Goal: Use online tool/utility: Utilize a website feature to perform a specific function

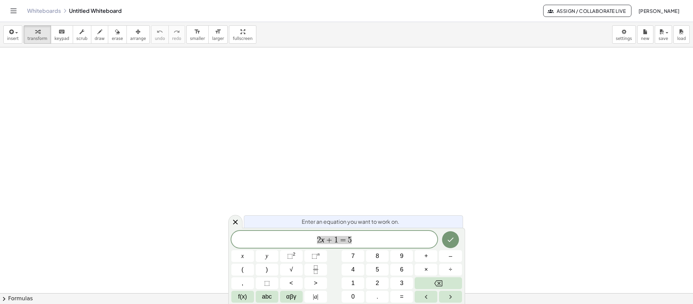
click at [363, 237] on span "2 x + 1 = 5" at bounding box center [334, 239] width 206 height 9
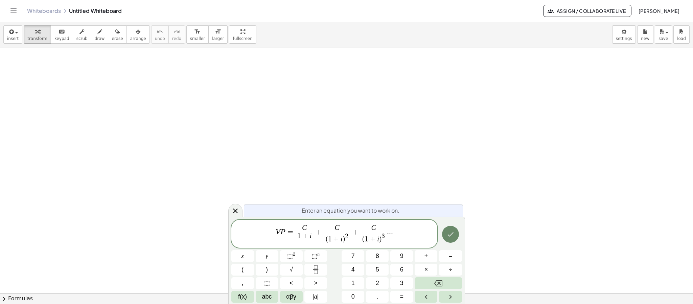
click at [456, 235] on button "Done" at bounding box center [450, 234] width 17 height 17
click at [447, 237] on icon "Done" at bounding box center [450, 234] width 8 height 8
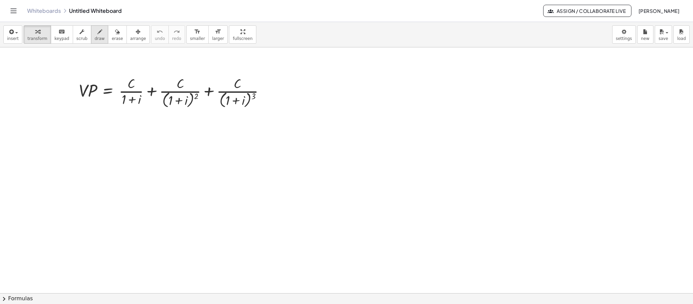
drag, startPoint x: 94, startPoint y: 37, endPoint x: 98, endPoint y: 38, distance: 4.1
click at [93, 36] on button "draw" at bounding box center [100, 34] width 18 height 18
drag, startPoint x: 260, startPoint y: 67, endPoint x: 270, endPoint y: 71, distance: 10.8
drag, startPoint x: 270, startPoint y: 71, endPoint x: 130, endPoint y: 34, distance: 144.9
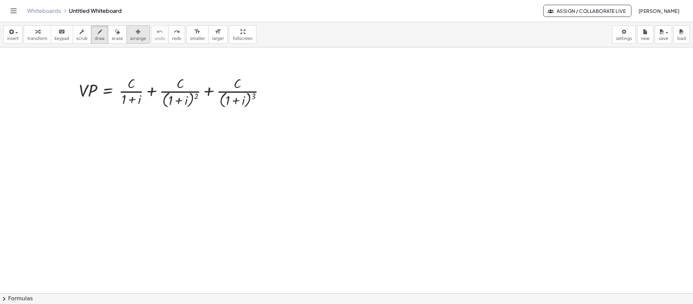
click at [136, 33] on icon "button" at bounding box center [138, 32] width 5 height 8
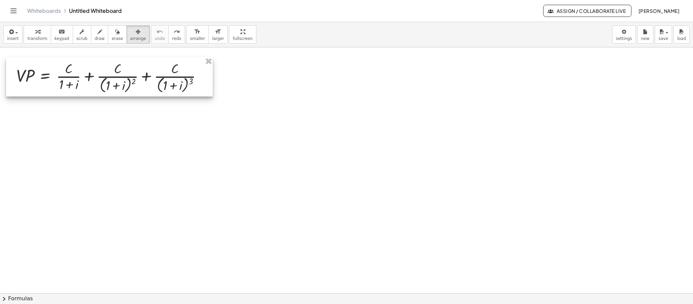
drag, startPoint x: 197, startPoint y: 106, endPoint x: 135, endPoint y: 91, distance: 63.2
click at [135, 91] on div at bounding box center [109, 76] width 207 height 39
click at [97, 36] on icon "button" at bounding box center [99, 32] width 5 height 8
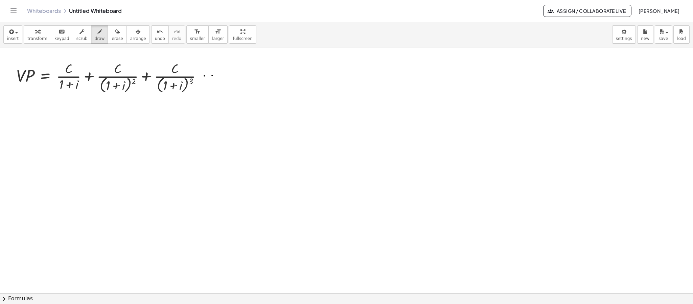
click at [6, 38] on button "insert" at bounding box center [12, 34] width 19 height 18
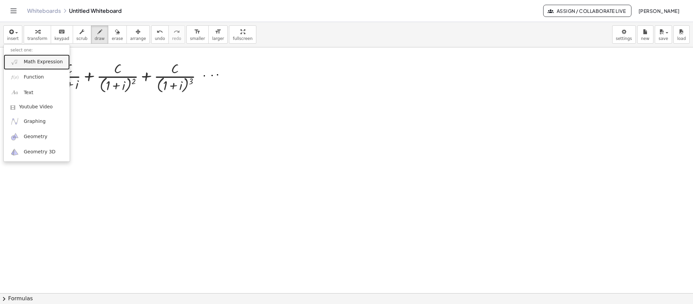
click at [28, 64] on span "Math Expression" at bounding box center [43, 62] width 39 height 7
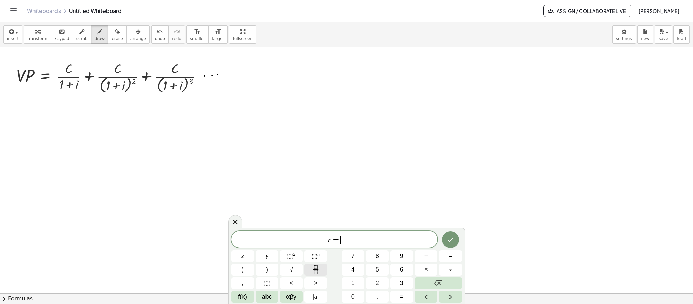
click at [321, 275] on button "Fraction" at bounding box center [315, 269] width 23 height 12
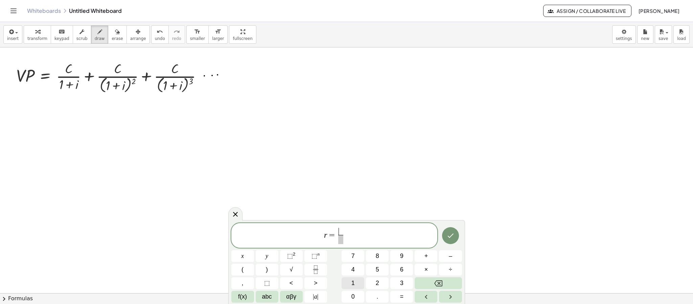
click at [354, 285] on span "1" at bounding box center [352, 282] width 3 height 9
click at [340, 239] on span at bounding box center [340, 239] width 5 height 9
click at [359, 281] on button "1" at bounding box center [353, 283] width 23 height 12
click at [426, 259] on span "+" at bounding box center [426, 255] width 4 height 9
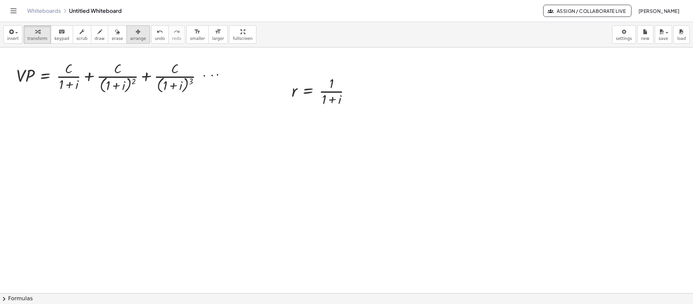
drag, startPoint x: 127, startPoint y: 39, endPoint x: 133, endPoint y: 43, distance: 7.4
click at [130, 39] on span "arrange" at bounding box center [138, 38] width 16 height 5
drag, startPoint x: 315, startPoint y: 98, endPoint x: 301, endPoint y: 85, distance: 19.6
click at [301, 85] on div at bounding box center [306, 76] width 79 height 37
click at [17, 31] on div "button" at bounding box center [12, 31] width 11 height 8
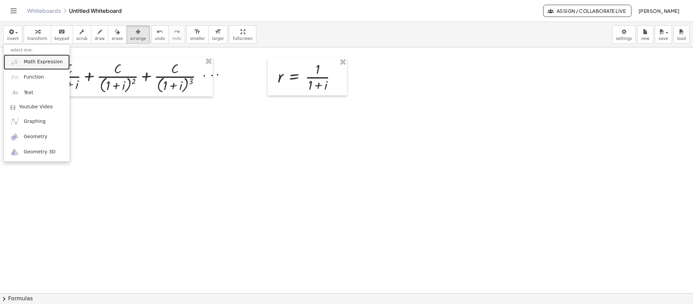
click at [38, 63] on span "Math Expression" at bounding box center [43, 62] width 39 height 7
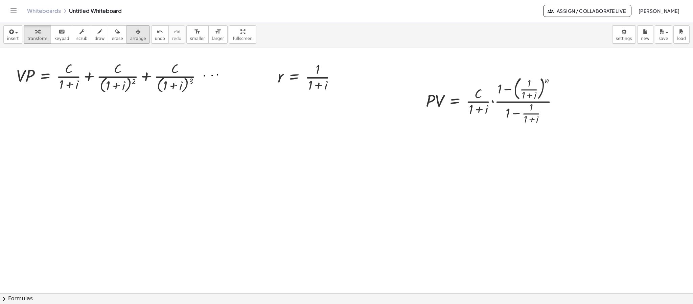
click at [130, 37] on span "arrange" at bounding box center [138, 38] width 16 height 5
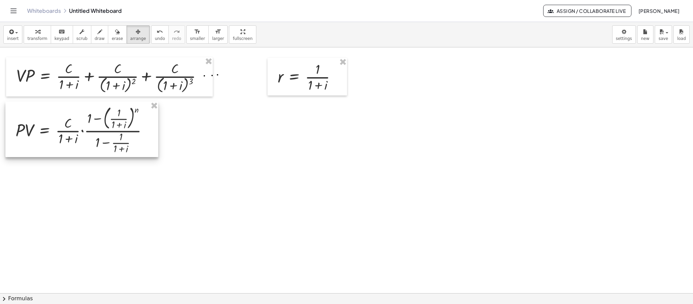
drag, startPoint x: 505, startPoint y: 97, endPoint x: 94, endPoint y: 127, distance: 411.3
click at [94, 127] on div at bounding box center [81, 128] width 153 height 55
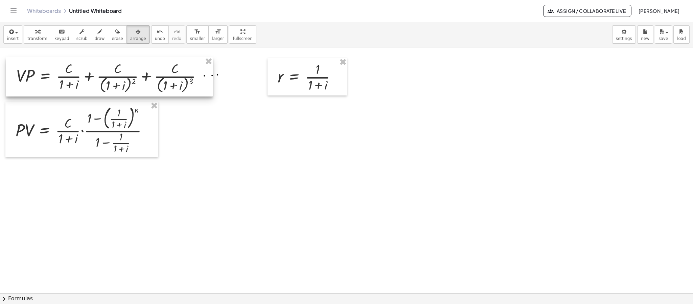
click at [44, 74] on div at bounding box center [109, 76] width 207 height 39
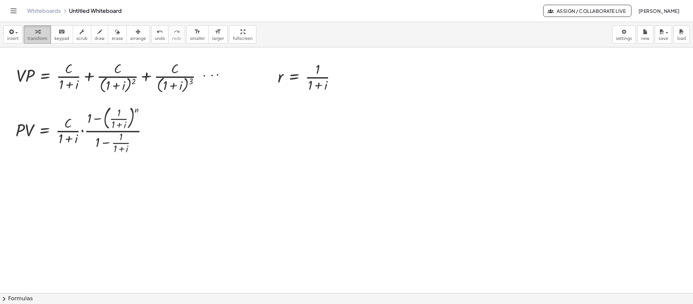
click at [36, 28] on icon "button" at bounding box center [37, 32] width 5 height 8
click at [42, 65] on div at bounding box center [112, 77] width 198 height 36
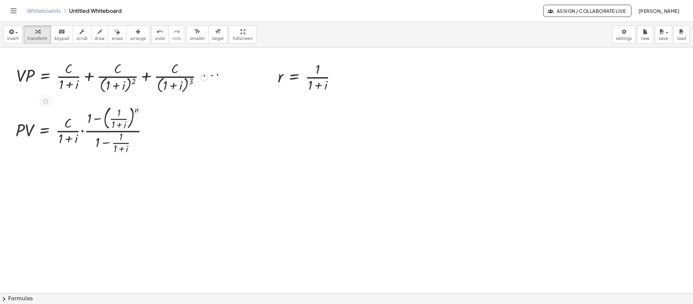
drag, startPoint x: 91, startPoint y: 76, endPoint x: 342, endPoint y: 163, distance: 265.7
click at [173, 76] on div at bounding box center [112, 77] width 198 height 36
click at [206, 82] on div at bounding box center [112, 77] width 198 height 36
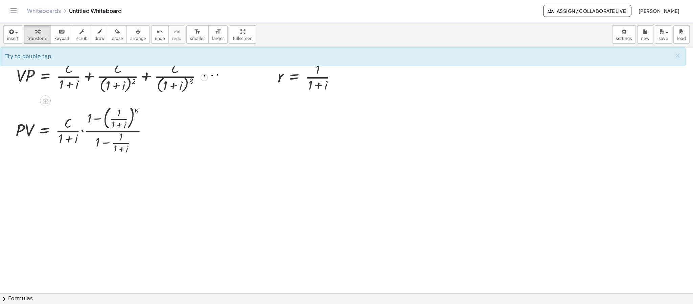
click at [205, 79] on div at bounding box center [204, 77] width 7 height 7
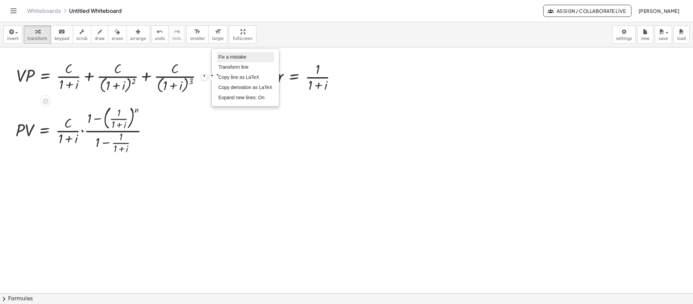
click at [237, 58] on span "Fix a mistake" at bounding box center [232, 56] width 28 height 5
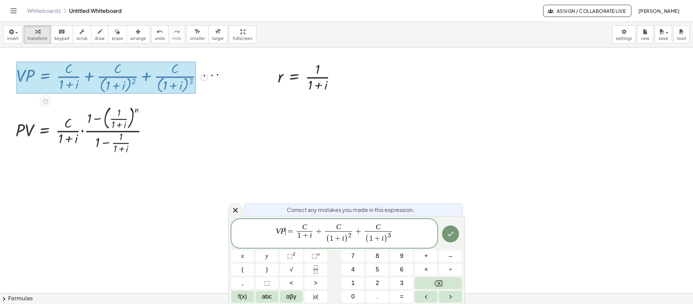
click at [284, 230] on var "P" at bounding box center [283, 230] width 5 height 9
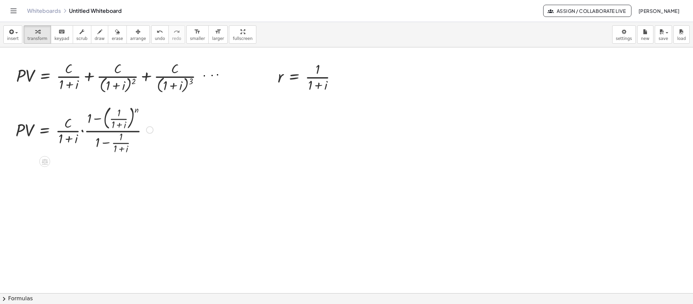
click at [107, 144] on div at bounding box center [84, 129] width 144 height 52
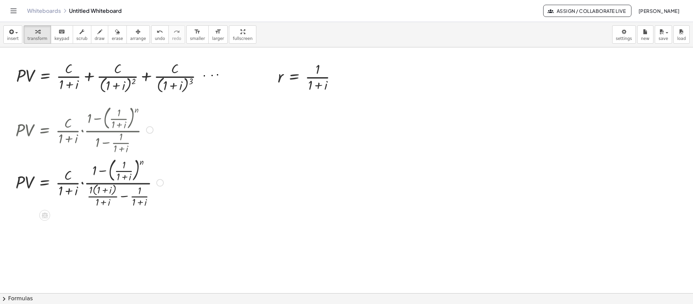
click at [123, 198] on div at bounding box center [89, 181] width 155 height 53
click at [124, 197] on div at bounding box center [84, 181] width 144 height 53
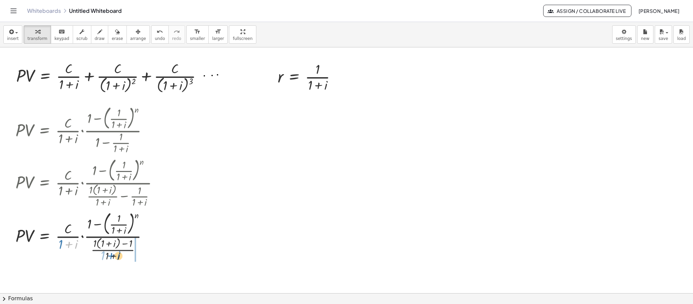
drag, startPoint x: 71, startPoint y: 251, endPoint x: 114, endPoint y: 262, distance: 43.7
click at [114, 262] on div at bounding box center [89, 235] width 155 height 53
click at [113, 253] on div at bounding box center [89, 235] width 155 height 53
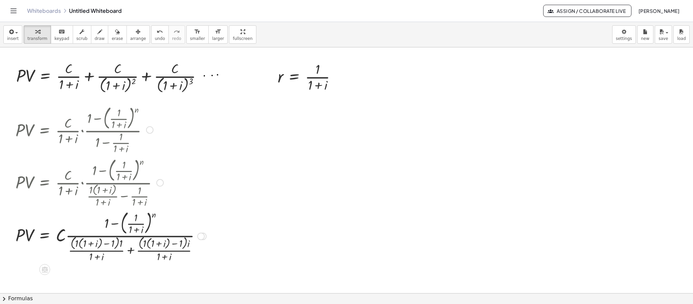
click at [131, 253] on div at bounding box center [110, 235] width 197 height 55
click at [131, 253] on div at bounding box center [107, 235] width 190 height 55
click at [126, 246] on div at bounding box center [107, 235] width 190 height 55
click at [126, 243] on div at bounding box center [107, 235] width 190 height 55
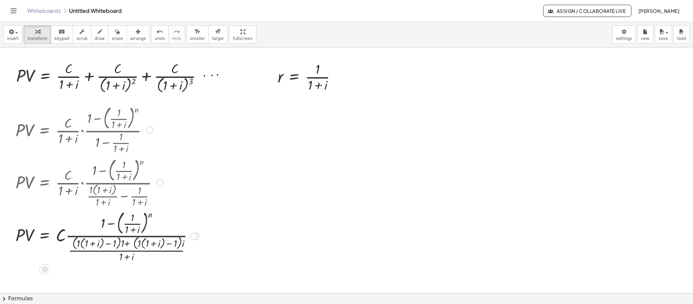
click at [126, 243] on div at bounding box center [107, 235] width 190 height 55
click at [164, 244] on div at bounding box center [107, 235] width 190 height 55
click at [150, 130] on div at bounding box center [149, 129] width 7 height 7
click at [189, 123] on li "Go back to this line" at bounding box center [190, 120] width 57 height 10
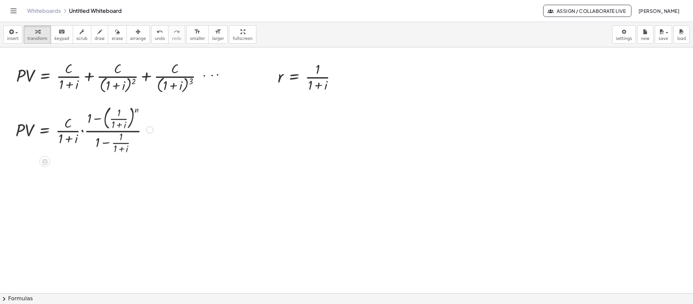
click at [106, 143] on div at bounding box center [84, 129] width 144 height 52
click at [107, 143] on div at bounding box center [84, 129] width 144 height 52
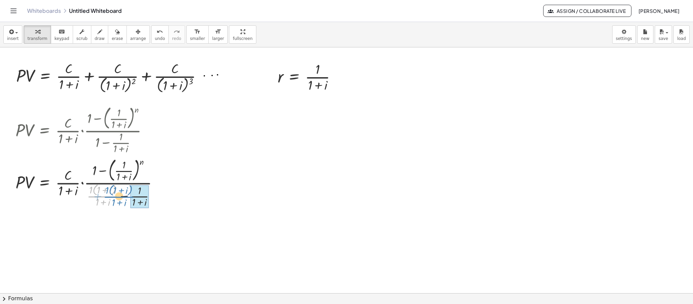
drag, startPoint x: 109, startPoint y: 197, endPoint x: 125, endPoint y: 197, distance: 16.2
click at [125, 197] on div at bounding box center [89, 181] width 155 height 53
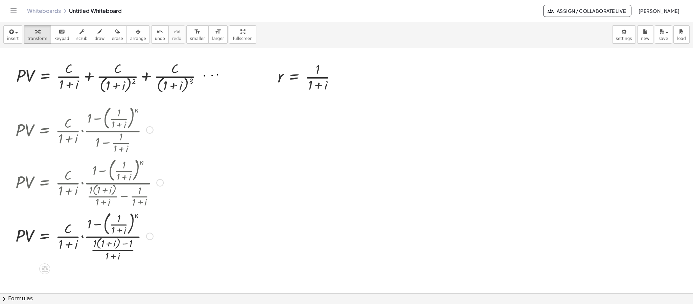
click at [94, 241] on div at bounding box center [89, 235] width 155 height 53
click at [108, 245] on div at bounding box center [89, 236] width 155 height 52
drag, startPoint x: 103, startPoint y: 245, endPoint x: 122, endPoint y: 245, distance: 19.3
click at [122, 245] on div at bounding box center [89, 236] width 155 height 52
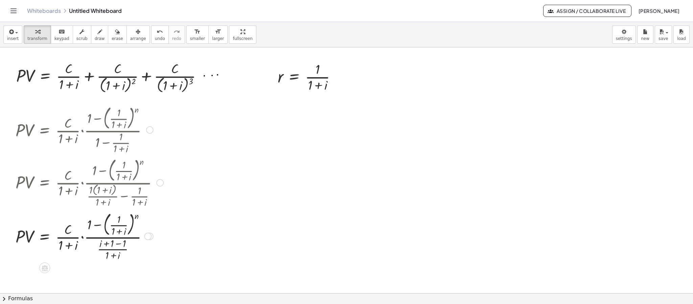
click at [116, 245] on div at bounding box center [89, 236] width 155 height 52
drag, startPoint x: 71, startPoint y: 249, endPoint x: 110, endPoint y: 252, distance: 38.7
click at [110, 252] on div at bounding box center [89, 236] width 155 height 52
drag, startPoint x: 83, startPoint y: 255, endPoint x: 92, endPoint y: 254, distance: 8.5
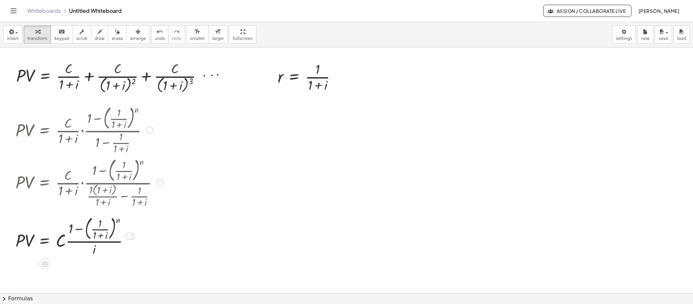
click at [161, 186] on div at bounding box center [159, 182] width 7 height 7
click at [185, 177] on li "Go back to this line" at bounding box center [200, 172] width 57 height 10
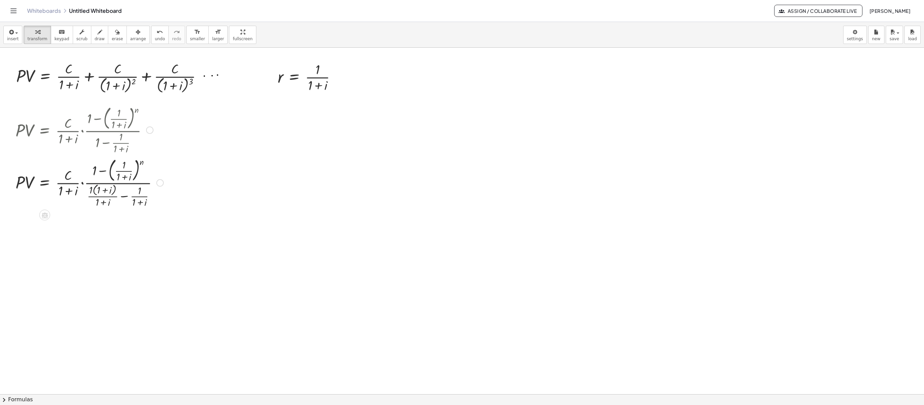
click at [91, 193] on div at bounding box center [89, 182] width 155 height 53
click at [112, 250] on div at bounding box center [89, 235] width 155 height 52
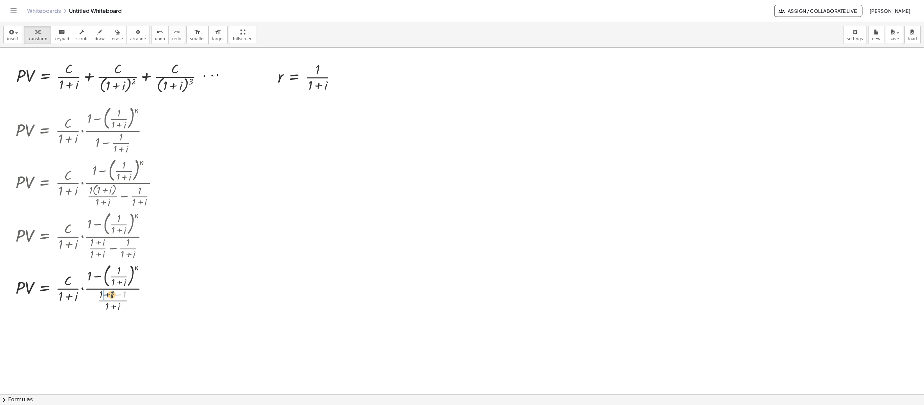
drag, startPoint x: 125, startPoint y: 296, endPoint x: 112, endPoint y: 296, distance: 13.5
click at [112, 296] on div at bounding box center [89, 287] width 155 height 52
click at [107, 303] on div at bounding box center [89, 339] width 155 height 52
drag, startPoint x: 74, startPoint y: 352, endPoint x: 111, endPoint y: 363, distance: 38.6
click at [111, 303] on div at bounding box center [89, 339] width 155 height 52
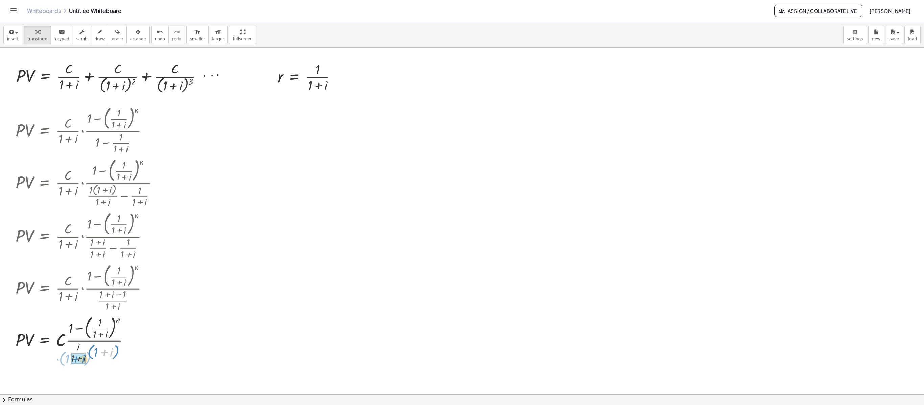
drag, startPoint x: 104, startPoint y: 355, endPoint x: 76, endPoint y: 362, distance: 29.2
click at [83, 303] on div at bounding box center [89, 339] width 155 height 44
click at [134, 303] on div "Go back to this line Copy line as LaTeX Copy derivation as LaTeX" at bounding box center [130, 339] width 7 height 7
click at [131, 303] on div "Transform line Copy line as LaTeX Copy derivation as LaTeX Expand new lines: On" at bounding box center [128, 339] width 7 height 7
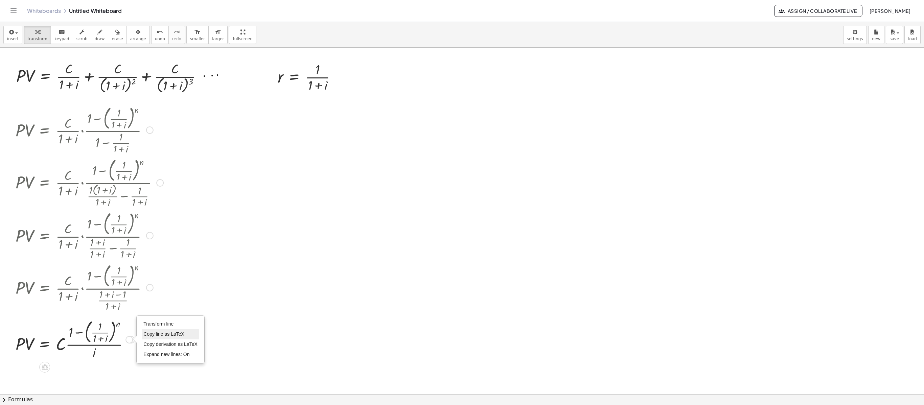
click at [150, 303] on span "Copy line as LaTeX" at bounding box center [163, 333] width 41 height 5
click at [11, 46] on div "insert select one: Math Expression Function Text Youtube Video Graphing Geometr…" at bounding box center [462, 34] width 924 height 25
click at [11, 35] on icon "button" at bounding box center [11, 32] width 6 height 8
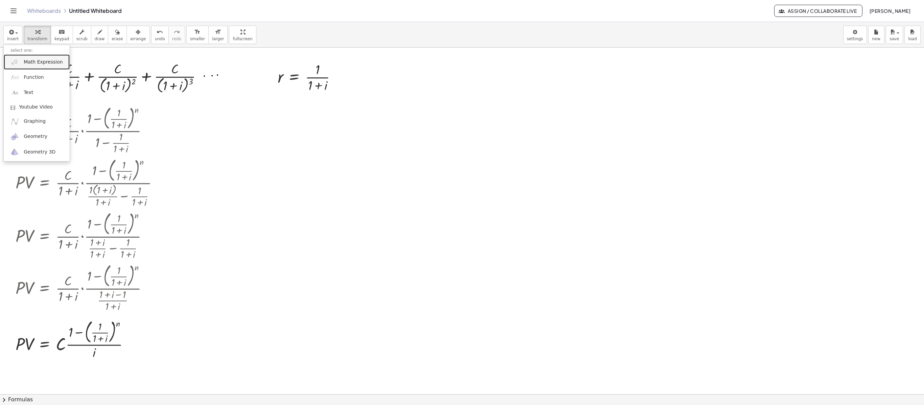
click at [35, 70] on link "Math Expression" at bounding box center [37, 61] width 66 height 15
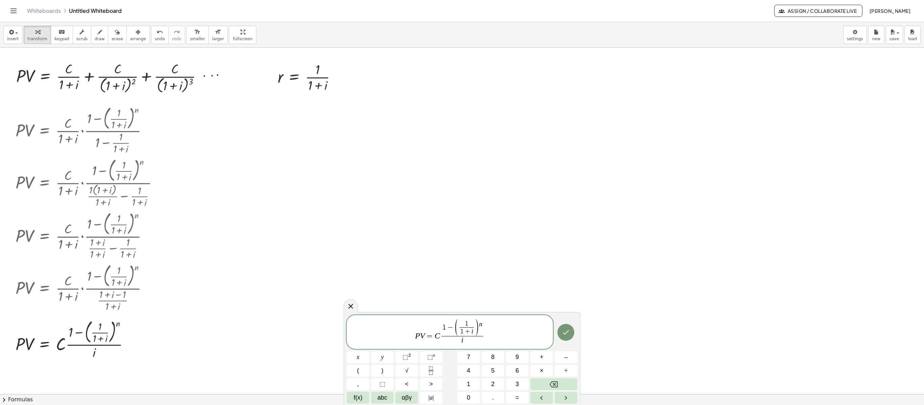
drag, startPoint x: 442, startPoint y: 340, endPoint x: 436, endPoint y: 346, distance: 8.7
click at [438, 303] on div "P V = C 1 − ( 1 1 + i ​ ) n i ​" at bounding box center [450, 332] width 206 height 34
click at [472, 303] on span "1" at bounding box center [471, 331] width 3 height 6
click at [484, 303] on span ")" at bounding box center [486, 328] width 5 height 18
click at [473, 303] on div "P V = 2 0 0 0 0 0 1 − ( ​ 1 1 + 0 . 0 2 ​ ) n i ​" at bounding box center [450, 332] width 206 height 34
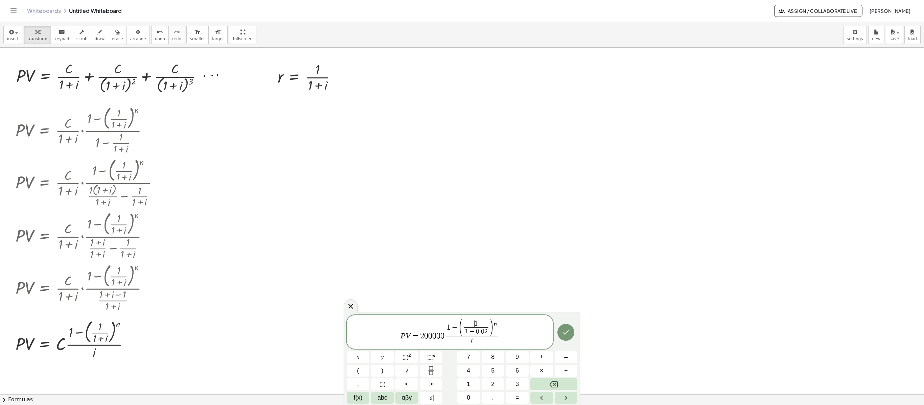
click at [475, 303] on span "i" at bounding box center [472, 340] width 52 height 9
click at [500, 303] on span "P V = 2 0 0 0 0 0 1 − ( 1 1 + 0 . 0 2 ​ ) n 0 . 0 2 ​ ​" at bounding box center [450, 332] width 206 height 27
click at [494, 303] on span ")" at bounding box center [491, 328] width 5 height 18
click at [499, 303] on span "P V = 2 0 0 0 0 0 1 − ( 1 1 + 0 . 0 2 ​ ) n 0 . 0 2 ​ ​" at bounding box center [450, 332] width 206 height 27
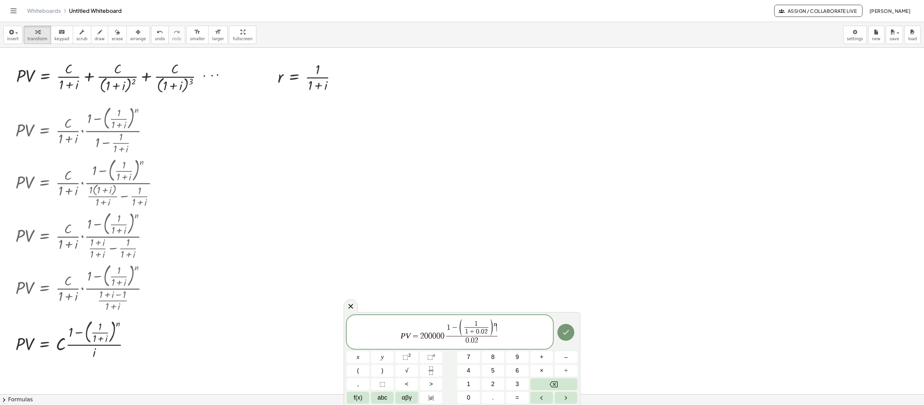
click at [497, 303] on span "1 − ( 1 1 + 0 . 0 2 ​ ) n ​" at bounding box center [472, 328] width 52 height 16
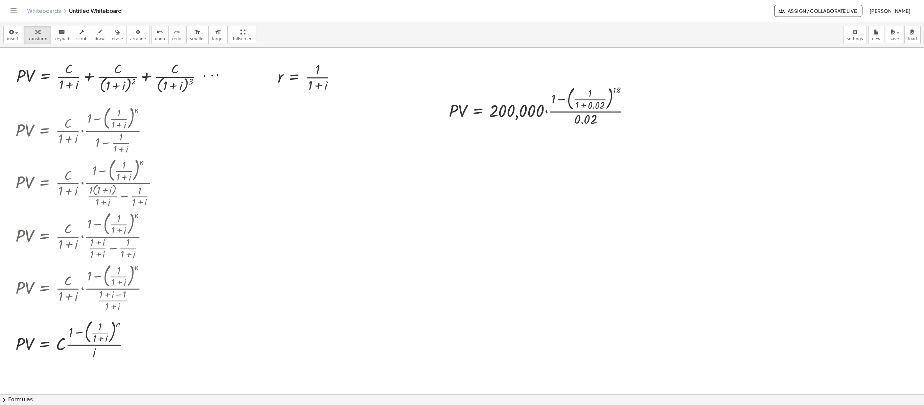
drag, startPoint x: 128, startPoint y: 38, endPoint x: 198, endPoint y: 45, distance: 70.7
click at [130, 38] on span "arrange" at bounding box center [138, 39] width 16 height 5
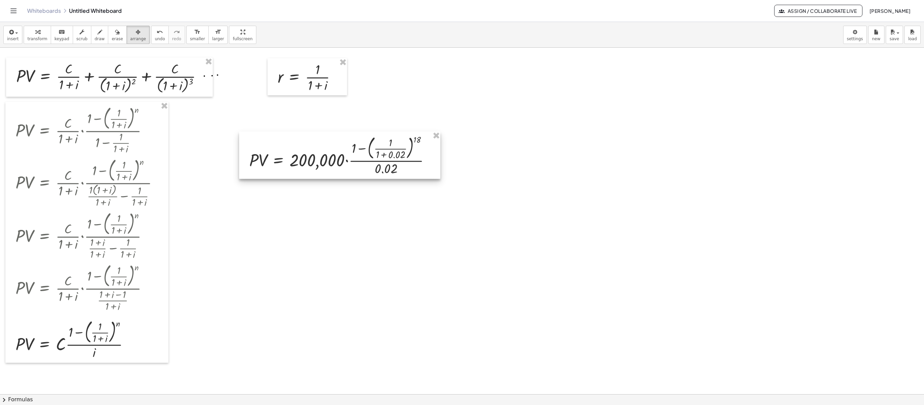
drag, startPoint x: 515, startPoint y: 108, endPoint x: 316, endPoint y: 158, distance: 205.5
click at [316, 158] on div at bounding box center [339, 155] width 201 height 47
drag, startPoint x: 10, startPoint y: 37, endPoint x: 19, endPoint y: 41, distance: 10.0
click at [11, 37] on span "insert" at bounding box center [12, 39] width 11 height 5
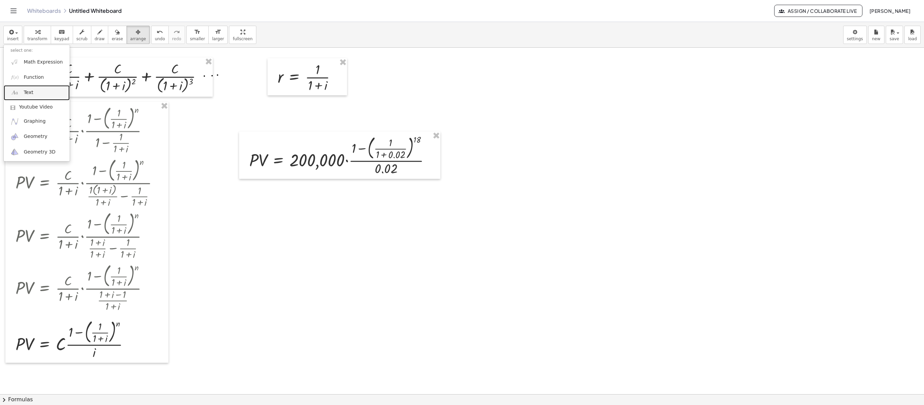
click at [37, 91] on link "Text" at bounding box center [37, 92] width 66 height 15
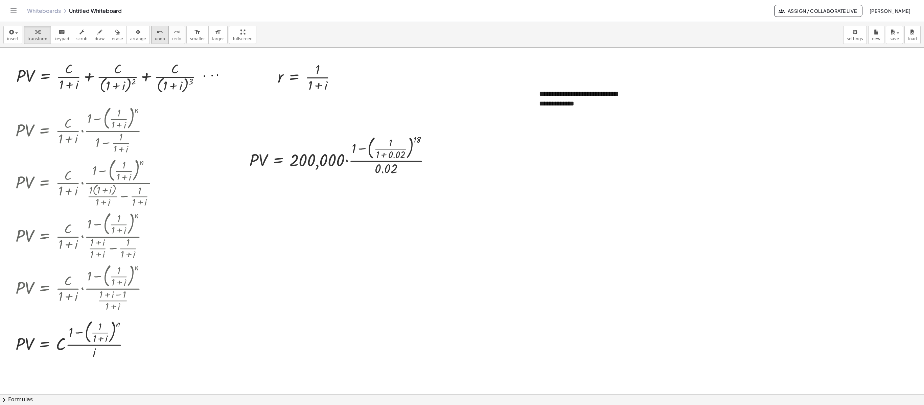
drag, startPoint x: 131, startPoint y: 39, endPoint x: 146, endPoint y: 39, distance: 15.6
click at [137, 39] on span "arrange" at bounding box center [138, 39] width 16 height 5
drag, startPoint x: 626, startPoint y: 114, endPoint x: 673, endPoint y: 113, distance: 46.7
click at [673, 113] on div "· P · V = + · C · ( + 1 + i ) + · C · ( + 1 + i ) 2 + · C · ( + 1 + i ) 3 Fix a…" at bounding box center [462, 394] width 924 height 693
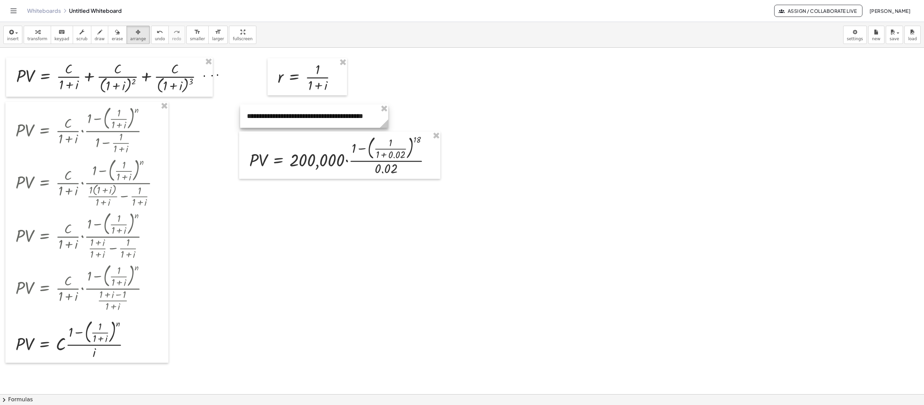
drag, startPoint x: 657, startPoint y: 95, endPoint x: 365, endPoint y: 117, distance: 293.0
click at [365, 117] on div at bounding box center [314, 115] width 148 height 23
click at [40, 37] on span "transform" at bounding box center [37, 39] width 20 height 5
click at [383, 158] on div at bounding box center [342, 155] width 193 height 44
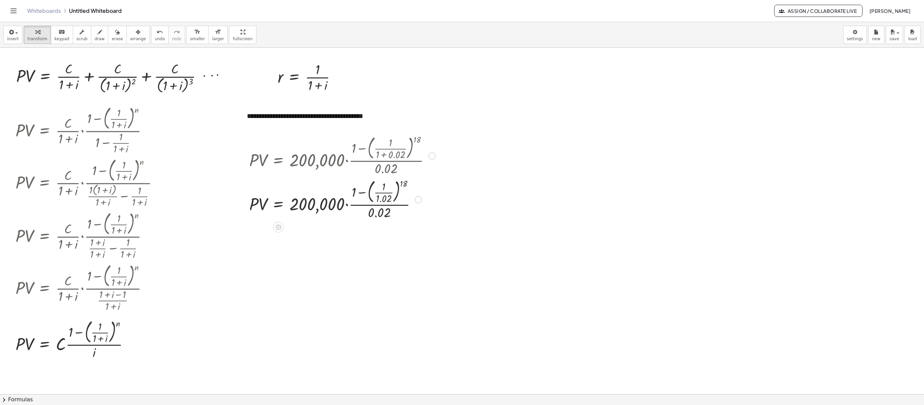
click at [381, 194] on div at bounding box center [342, 199] width 193 height 44
click at [402, 232] on div at bounding box center [342, 238] width 193 height 34
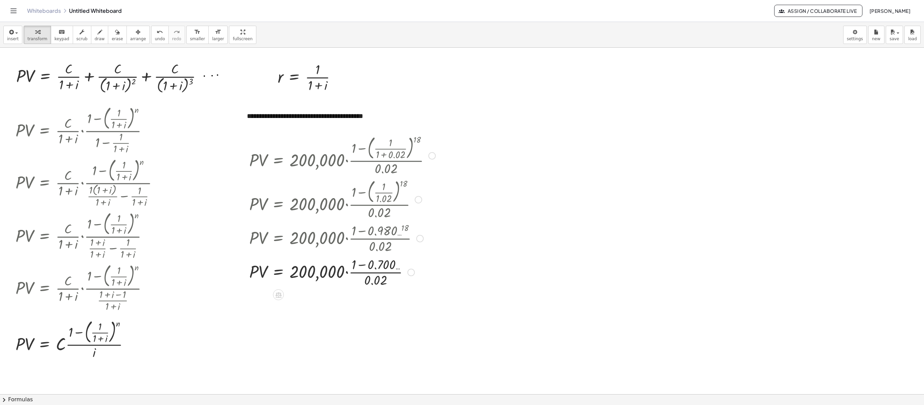
click at [358, 267] on div at bounding box center [342, 272] width 193 height 34
click at [371, 303] on div at bounding box center [342, 306] width 193 height 34
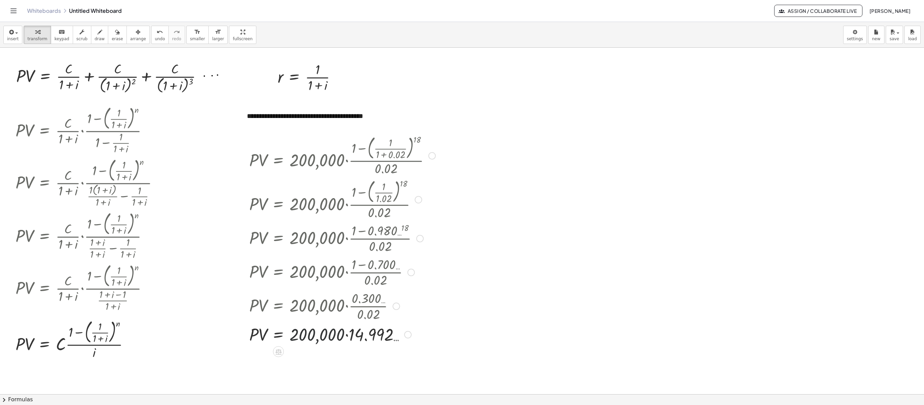
click at [344, 303] on div at bounding box center [342, 334] width 193 height 23
click at [347, 303] on div at bounding box center [342, 334] width 193 height 23
click at [348, 303] on div at bounding box center [342, 334] width 193 height 23
drag, startPoint x: 7, startPoint y: 33, endPoint x: 0, endPoint y: 37, distance: 8.5
click at [0, 37] on div "insert select one: Math Expression Function Text Youtube Video Graphing Geometr…" at bounding box center [462, 34] width 924 height 25
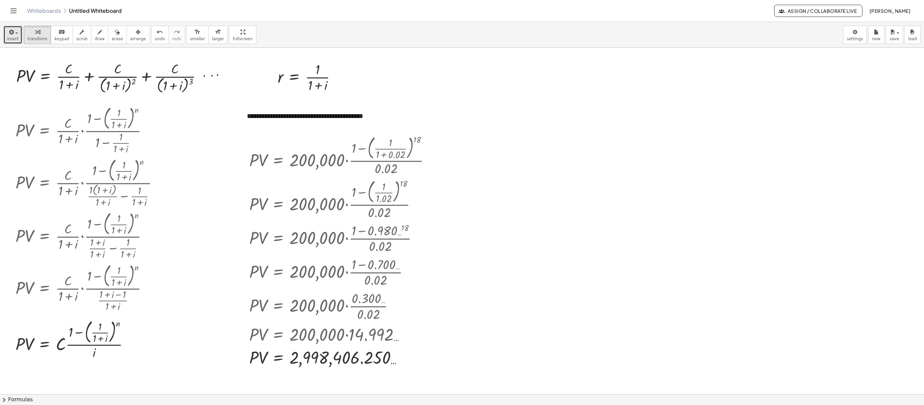
click at [13, 41] on span "insert" at bounding box center [12, 39] width 11 height 5
click at [47, 65] on span "Math Expression" at bounding box center [43, 62] width 39 height 7
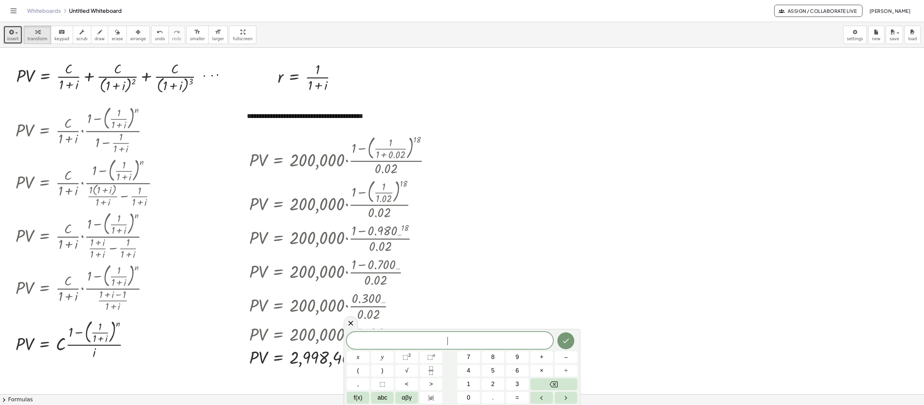
click at [7, 32] on button "insert" at bounding box center [12, 35] width 19 height 18
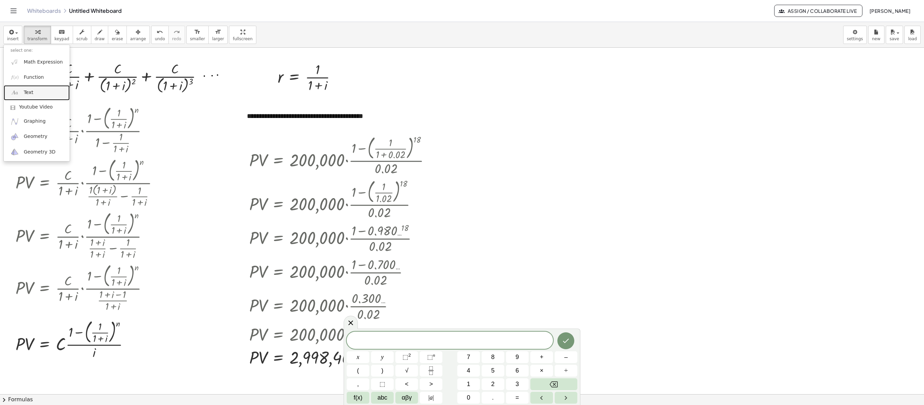
click at [26, 91] on span "Text" at bounding box center [28, 92] width 9 height 7
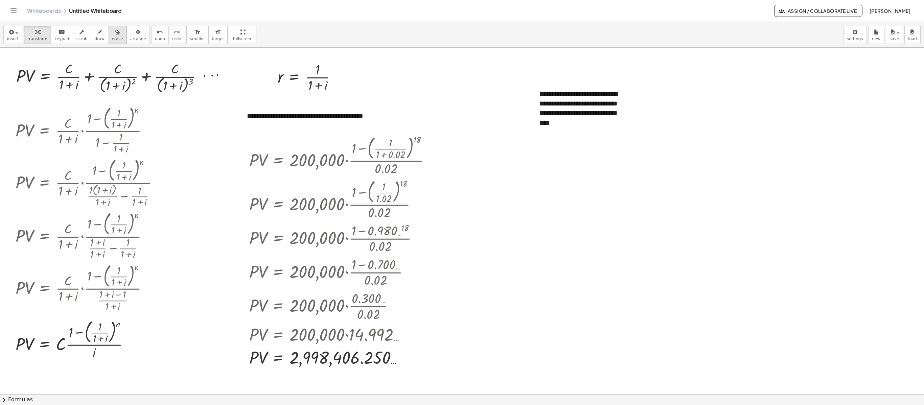
click at [119, 39] on button "erase" at bounding box center [117, 35] width 19 height 18
click at [130, 39] on span "arrange" at bounding box center [138, 39] width 16 height 5
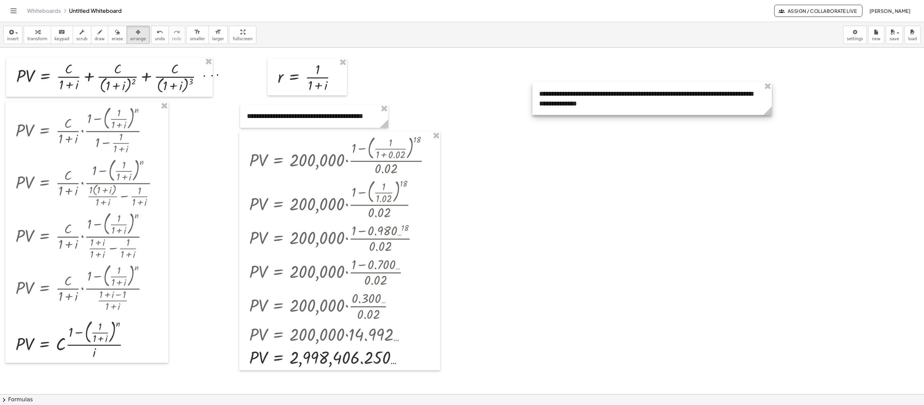
drag, startPoint x: 628, startPoint y: 131, endPoint x: 766, endPoint y: 99, distance: 141.7
click at [693, 99] on div "**********" at bounding box center [651, 98] width 239 height 33
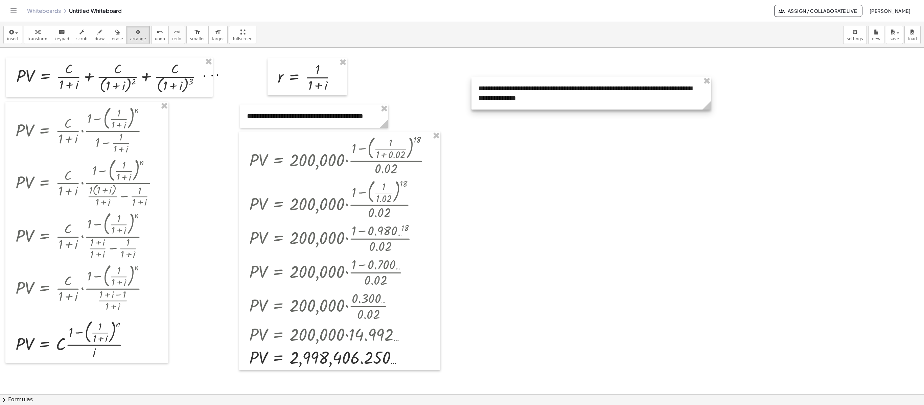
drag, startPoint x: 678, startPoint y: 99, endPoint x: 618, endPoint y: 93, distance: 61.1
click at [618, 93] on div at bounding box center [590, 93] width 239 height 33
click at [16, 41] on span "insert" at bounding box center [12, 39] width 11 height 5
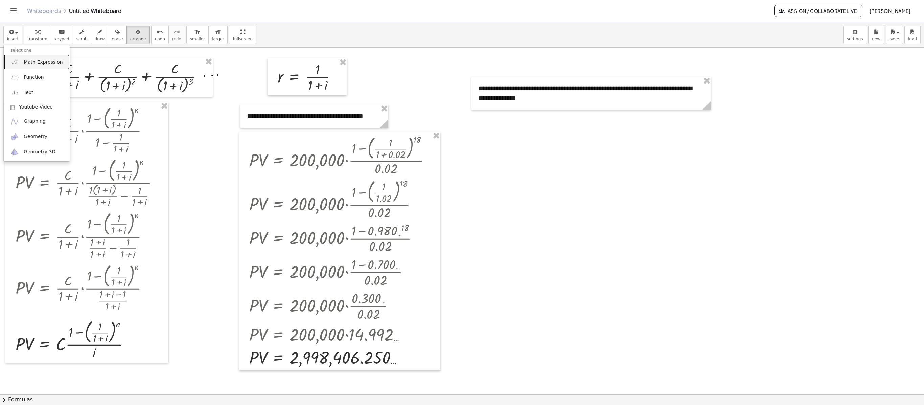
drag, startPoint x: 38, startPoint y: 64, endPoint x: 45, endPoint y: 62, distance: 7.1
click at [39, 64] on span "Math Expression" at bounding box center [43, 62] width 39 height 7
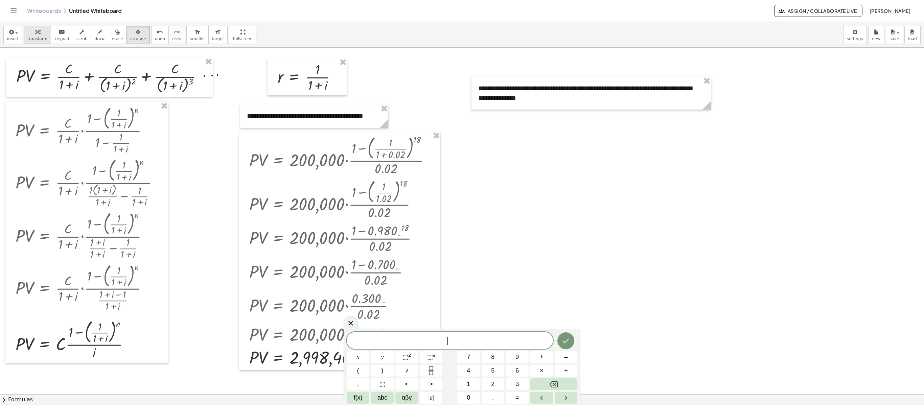
click at [39, 38] on span "transform" at bounding box center [37, 39] width 20 height 5
click at [584, 96] on div "**********" at bounding box center [590, 93] width 239 height 33
click at [505, 100] on div "**********" at bounding box center [590, 93] width 239 height 33
click at [508, 104] on div "**********" at bounding box center [590, 93] width 239 height 33
click at [682, 195] on div at bounding box center [462, 394] width 924 height 693
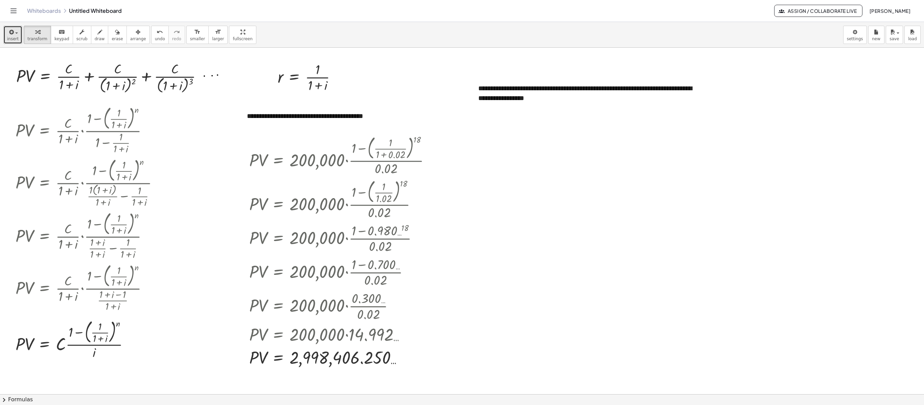
click at [9, 30] on icon "button" at bounding box center [11, 32] width 6 height 8
drag, startPoint x: 302, startPoint y: 363, endPoint x: 41, endPoint y: 65, distance: 396.4
click at [41, 65] on span "Math Expression" at bounding box center [43, 62] width 39 height 7
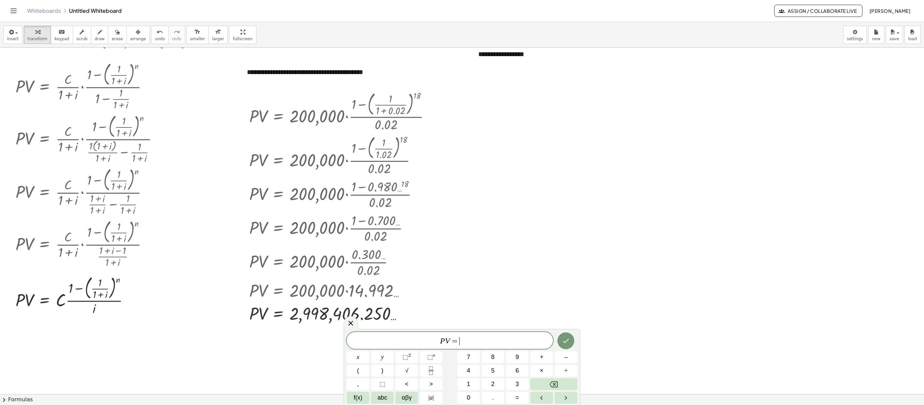
scroll to position [68, 0]
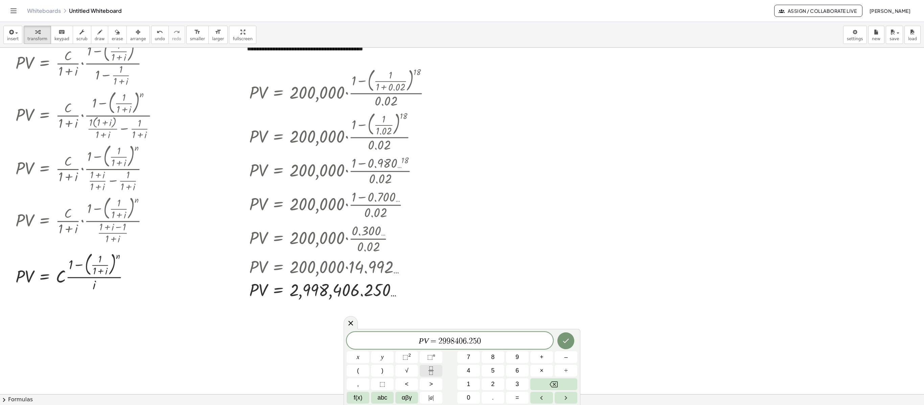
click at [423, 303] on button "Fraction" at bounding box center [431, 371] width 23 height 12
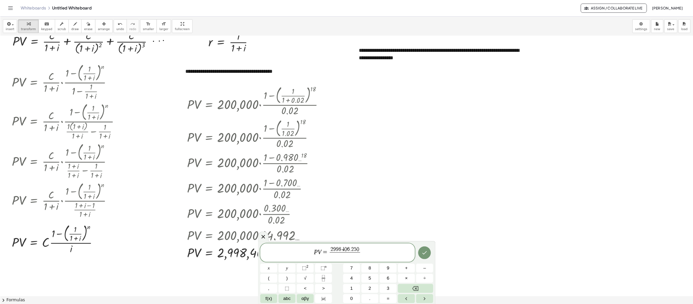
scroll to position [0, 0]
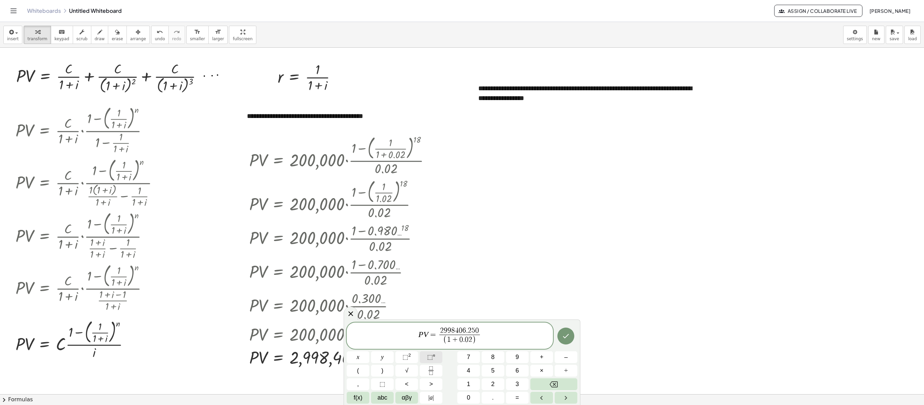
click at [423, 303] on button "⬚ n" at bounding box center [431, 357] width 23 height 12
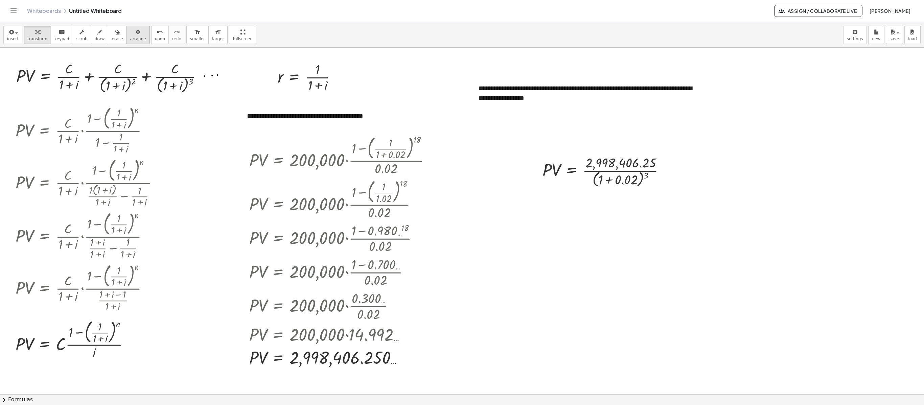
click at [134, 44] on button "arrange" at bounding box center [137, 35] width 23 height 18
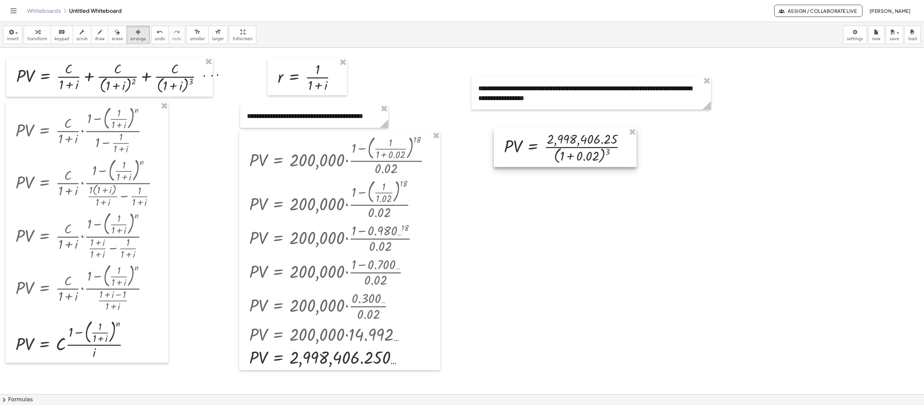
drag, startPoint x: 550, startPoint y: 174, endPoint x: 525, endPoint y: 160, distance: 29.1
click at [525, 160] on div at bounding box center [565, 147] width 143 height 39
drag, startPoint x: 662, startPoint y: 202, endPoint x: 653, endPoint y: 196, distance: 10.7
click at [661, 201] on div at bounding box center [462, 394] width 924 height 693
click at [39, 33] on div "button" at bounding box center [37, 32] width 20 height 8
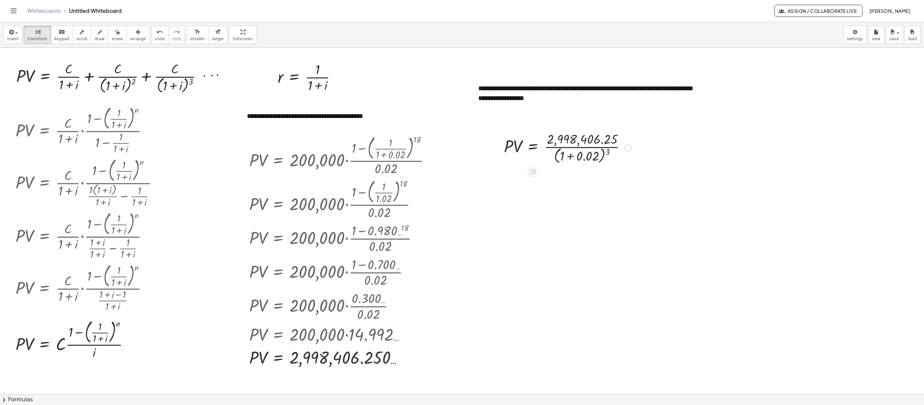
click at [567, 156] on div at bounding box center [568, 148] width 134 height 36
click at [592, 188] on div at bounding box center [568, 182] width 134 height 34
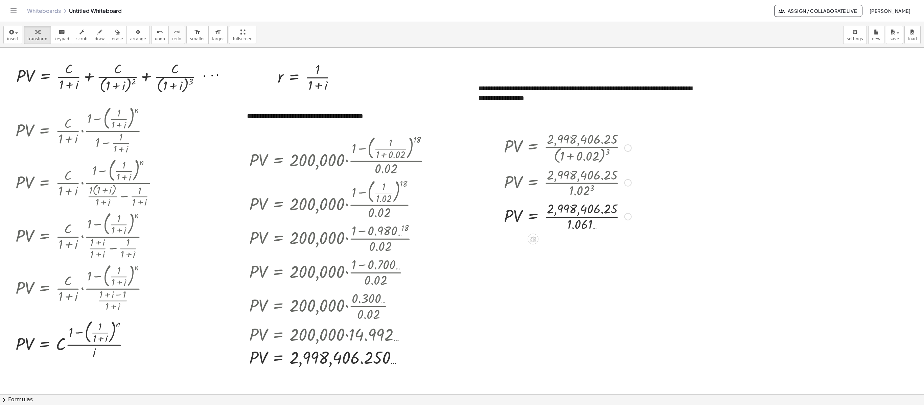
click at [577, 216] on div at bounding box center [568, 216] width 134 height 34
click at [15, 40] on span "insert" at bounding box center [12, 39] width 11 height 5
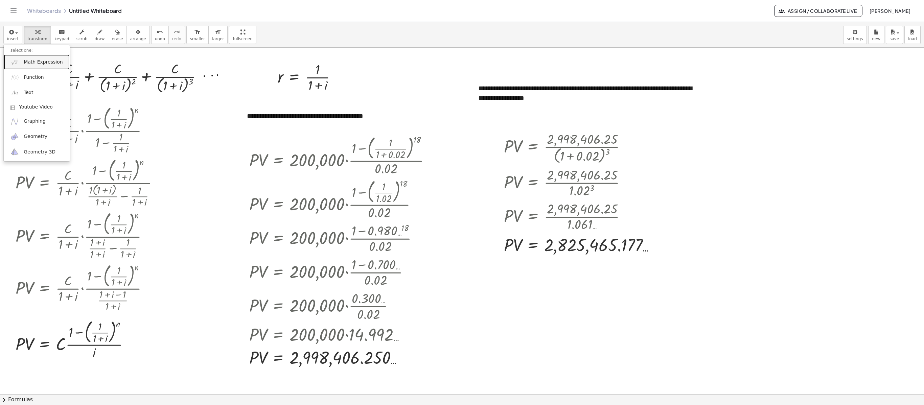
click at [26, 68] on link "Math Expression" at bounding box center [37, 61] width 66 height 15
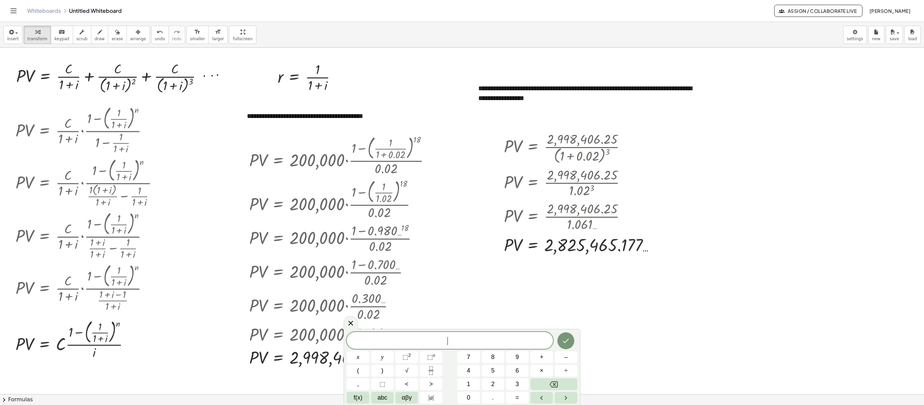
click at [181, 112] on div at bounding box center [462, 394] width 924 height 693
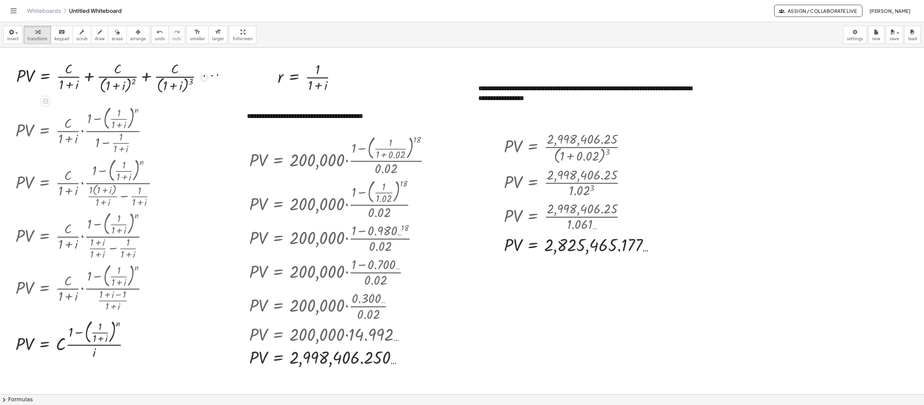
click at [131, 86] on div at bounding box center [112, 77] width 198 height 36
click at [139, 37] on button "arrange" at bounding box center [137, 35] width 23 height 18
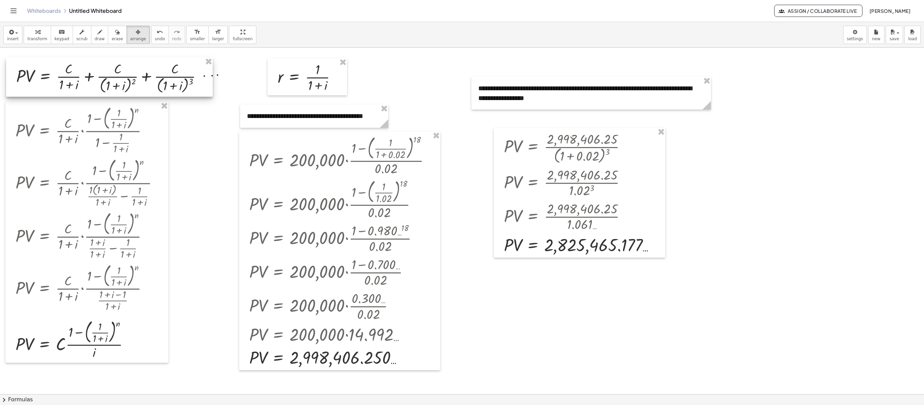
click at [208, 68] on div at bounding box center [109, 76] width 207 height 39
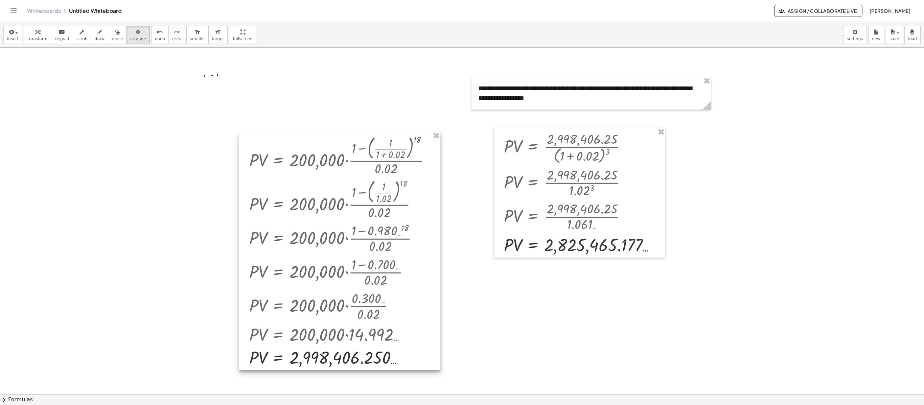
click at [440, 144] on div at bounding box center [339, 251] width 201 height 239
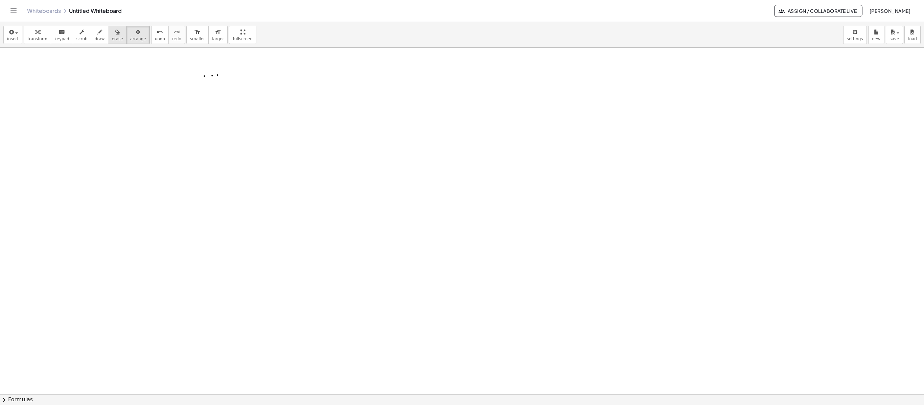
click at [112, 40] on span "erase" at bounding box center [117, 39] width 11 height 5
drag, startPoint x: 216, startPoint y: 75, endPoint x: 189, endPoint y: 77, distance: 27.1
click at [191, 77] on div at bounding box center [462, 394] width 924 height 693
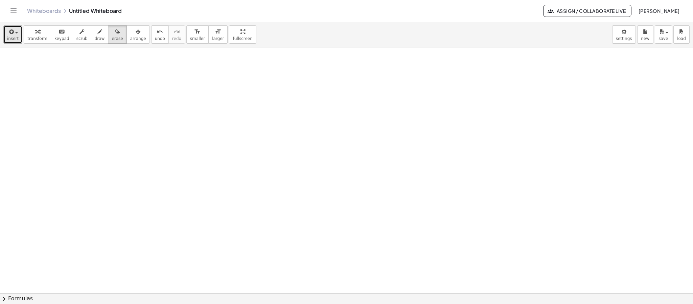
click at [11, 37] on span "insert" at bounding box center [12, 38] width 11 height 5
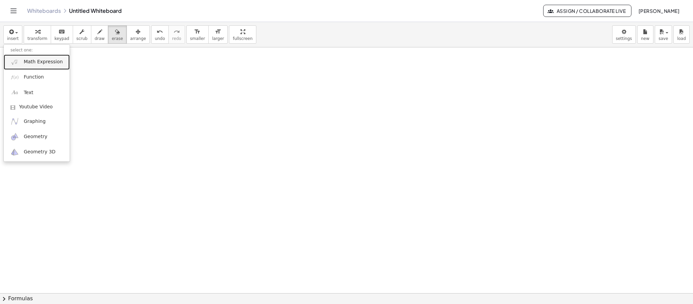
click at [43, 60] on span "Math Expression" at bounding box center [43, 62] width 39 height 7
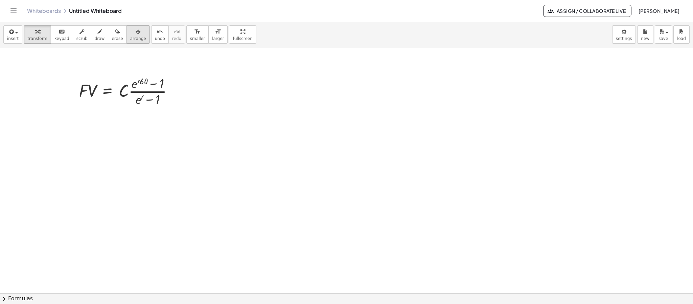
click at [131, 37] on span "arrange" at bounding box center [138, 38] width 16 height 5
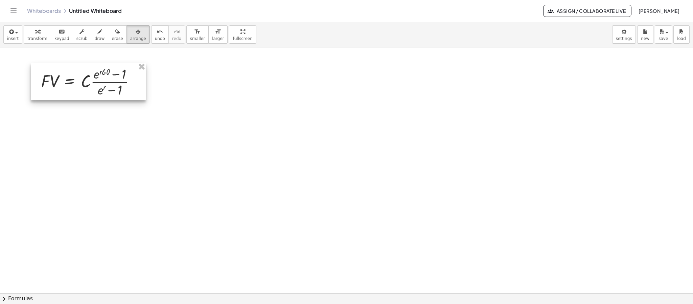
drag, startPoint x: 153, startPoint y: 87, endPoint x: 115, endPoint y: 77, distance: 39.1
click at [115, 77] on div at bounding box center [88, 81] width 115 height 37
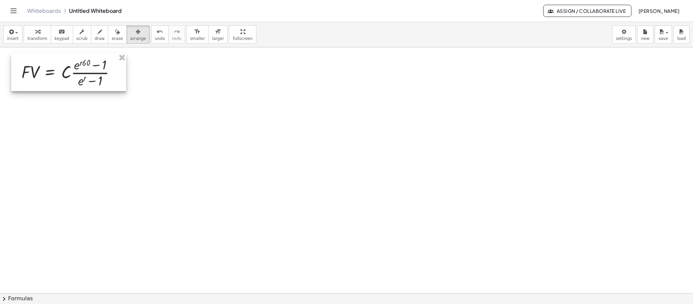
drag, startPoint x: 77, startPoint y: 83, endPoint x: 58, endPoint y: 74, distance: 21.6
click at [58, 74] on div at bounding box center [68, 71] width 115 height 37
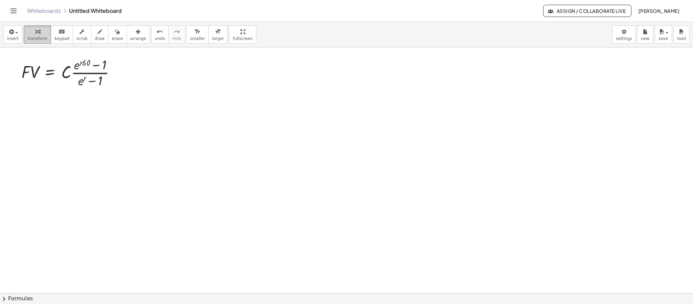
click at [45, 30] on button "transform" at bounding box center [37, 34] width 27 height 18
click at [119, 75] on div at bounding box center [117, 72] width 7 height 7
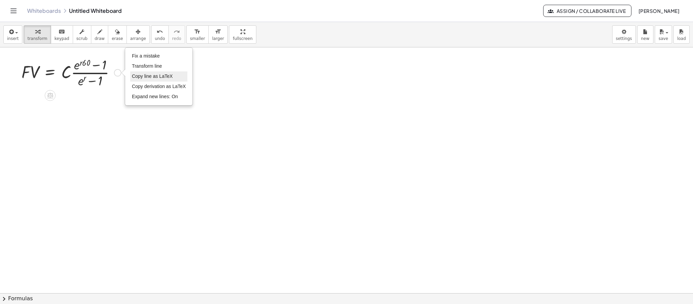
click at [149, 79] on span "Copy line as LaTeX" at bounding box center [152, 75] width 41 height 5
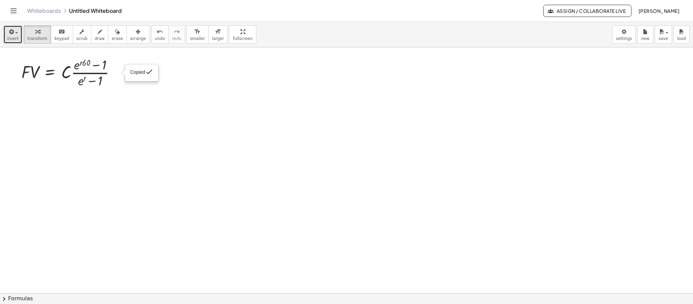
click at [8, 35] on icon "button" at bounding box center [11, 32] width 6 height 8
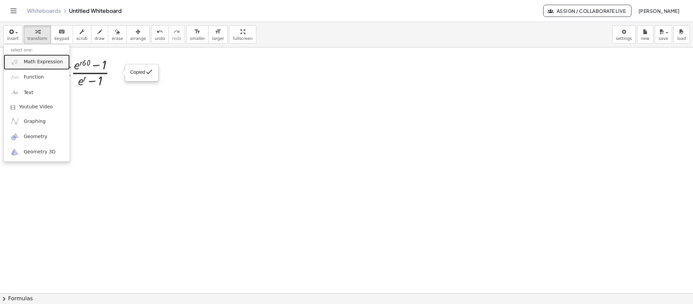
click at [32, 67] on link "Math Expression" at bounding box center [37, 61] width 66 height 15
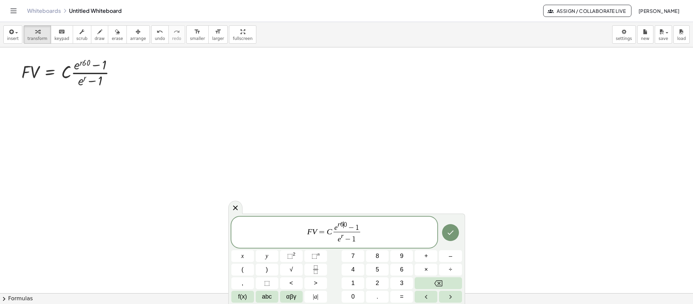
click at [342, 224] on span "6" at bounding box center [341, 224] width 3 height 6
click at [338, 223] on var "r" at bounding box center [339, 223] width 3 height 7
click at [340, 223] on span "6" at bounding box center [341, 224] width 3 height 6
click at [428, 265] on button "×" at bounding box center [426, 269] width 23 height 12
click at [346, 237] on span "−" at bounding box center [348, 239] width 9 height 7
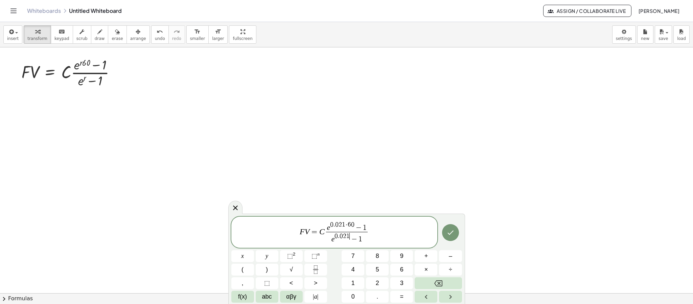
click at [325, 234] on span "F V = C e 0 . 0 2 1 · 6 0 − 1 e 0 . 0 2 1 ​ − 1 ​" at bounding box center [334, 232] width 206 height 24
click at [421, 271] on button "×" at bounding box center [426, 269] width 23 height 12
click at [451, 233] on icon "Done" at bounding box center [450, 232] width 6 height 4
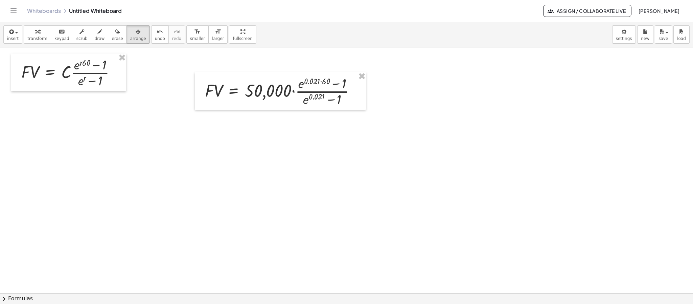
drag, startPoint x: 129, startPoint y: 34, endPoint x: 199, endPoint y: 66, distance: 76.7
click at [136, 34] on icon "button" at bounding box center [138, 32] width 5 height 8
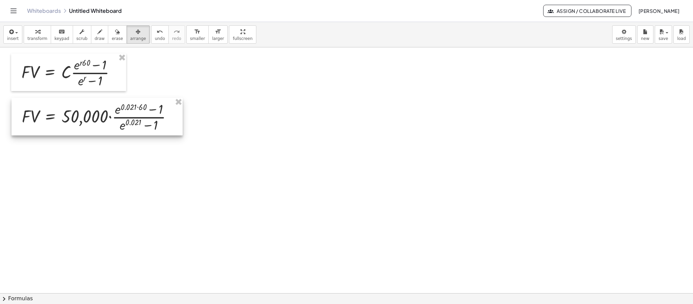
drag, startPoint x: 245, startPoint y: 94, endPoint x: 63, endPoint y: 116, distance: 183.0
click at [63, 116] on div at bounding box center [96, 116] width 171 height 37
click at [37, 39] on span "transform" at bounding box center [37, 38] width 20 height 5
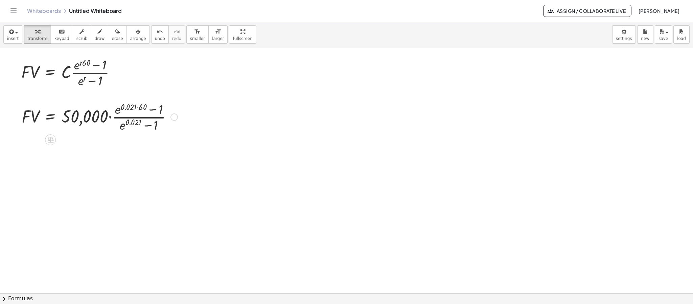
click at [111, 117] on div at bounding box center [99, 116] width 163 height 34
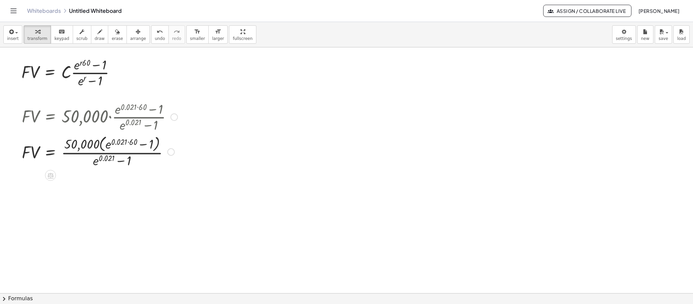
click at [140, 147] on div at bounding box center [99, 152] width 163 height 36
click at [110, 142] on div at bounding box center [99, 152] width 163 height 36
click at [113, 143] on div at bounding box center [99, 152] width 163 height 36
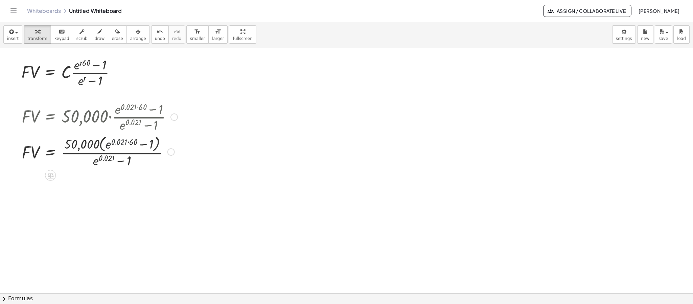
click at [113, 143] on div at bounding box center [99, 152] width 163 height 36
click at [117, 158] on div at bounding box center [99, 152] width 163 height 36
click at [107, 148] on div at bounding box center [99, 152] width 163 height 36
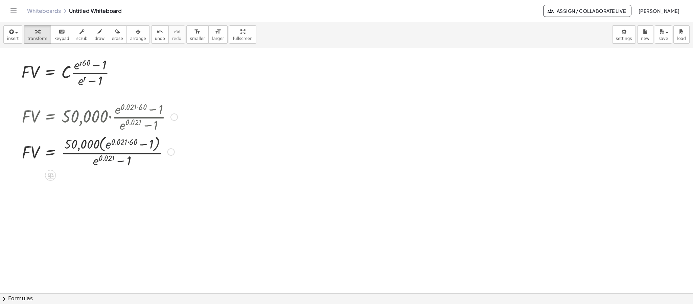
click at [107, 148] on div at bounding box center [99, 152] width 163 height 36
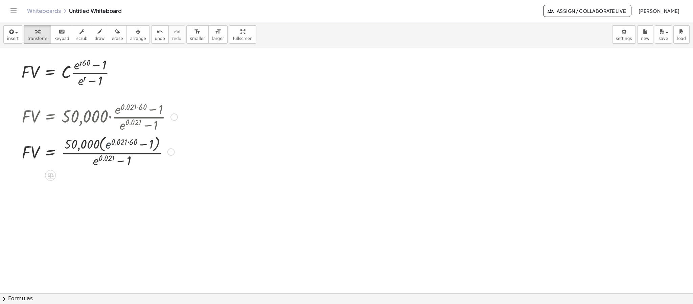
click at [107, 148] on div at bounding box center [99, 152] width 163 height 36
click at [104, 160] on div at bounding box center [99, 152] width 163 height 36
click at [176, 120] on div at bounding box center [173, 117] width 7 height 7
click at [207, 109] on span "Go back to this line" at bounding box center [208, 106] width 40 height 5
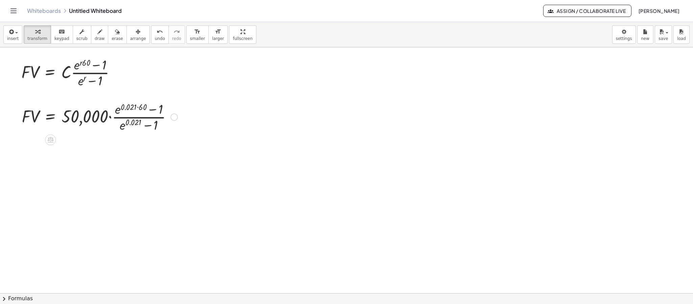
click at [176, 119] on div "Go back to this line Copy line as LaTeX Copy derivation as LaTeX" at bounding box center [173, 117] width 7 height 7
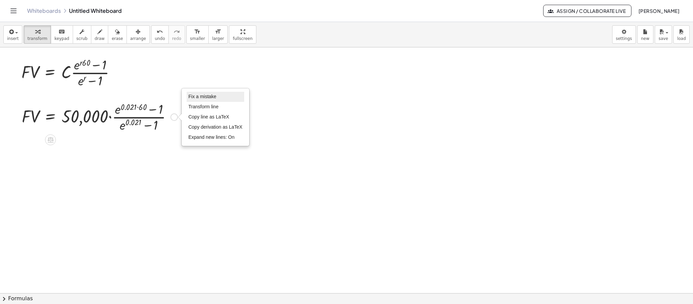
click at [216, 100] on li "Fix a mistake" at bounding box center [215, 97] width 57 height 10
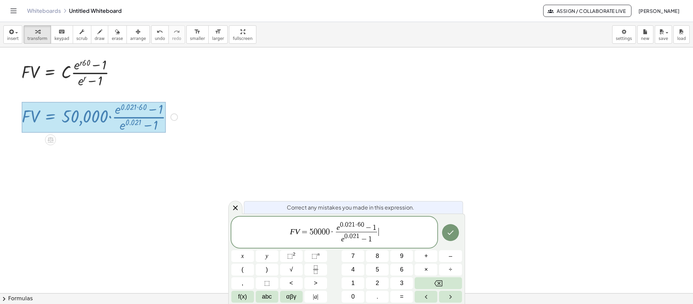
click at [340, 230] on span "e 0 . 0 2 1 · 6 0 − 1" at bounding box center [356, 226] width 41 height 10
click at [340, 230] on span "e ​ 0 . 0 2 1 · 6 0 − 1" at bounding box center [356, 226] width 41 height 10
click at [339, 228] on var "e" at bounding box center [337, 227] width 3 height 8
click at [243, 295] on span "f(x)" at bounding box center [242, 296] width 9 height 9
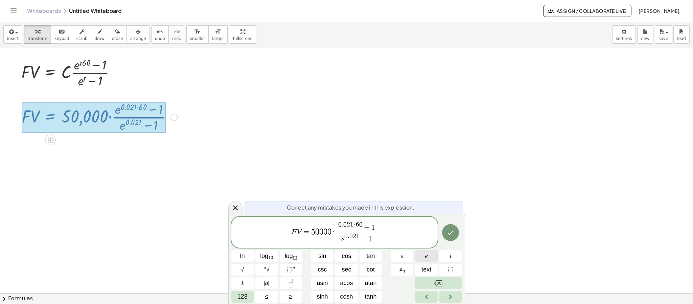
click at [423, 255] on button "e" at bounding box center [426, 256] width 23 height 12
click at [343, 240] on var "e" at bounding box center [342, 239] width 3 height 8
click at [421, 260] on button "e" at bounding box center [426, 256] width 23 height 12
click at [449, 235] on icon "Done" at bounding box center [450, 232] width 8 height 8
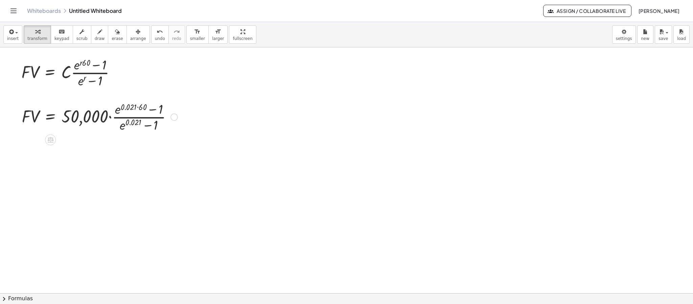
click at [139, 121] on div at bounding box center [99, 116] width 163 height 34
click at [152, 112] on div at bounding box center [99, 116] width 163 height 34
click at [122, 112] on div at bounding box center [99, 116] width 163 height 34
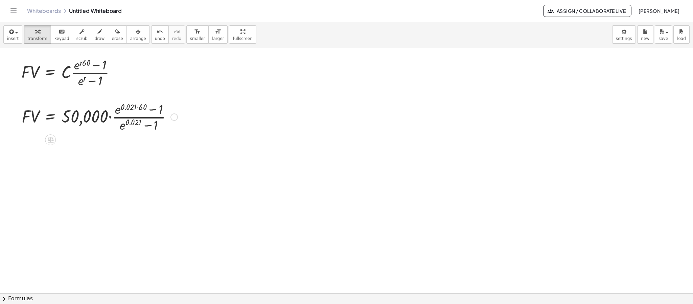
click at [122, 112] on div at bounding box center [99, 116] width 163 height 34
click at [119, 111] on div at bounding box center [99, 116] width 163 height 34
drag, startPoint x: 119, startPoint y: 111, endPoint x: 123, endPoint y: 108, distance: 5.3
click at [122, 109] on div at bounding box center [99, 116] width 163 height 34
click at [121, 106] on div at bounding box center [99, 116] width 163 height 34
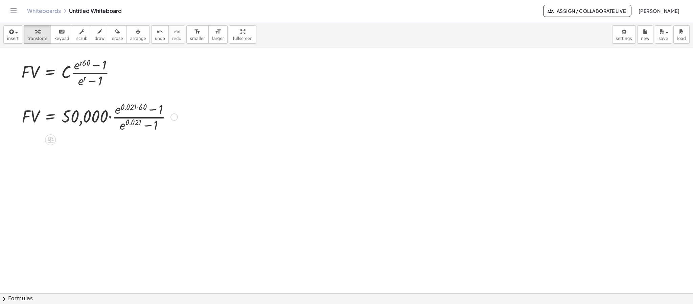
click at [121, 106] on div at bounding box center [99, 116] width 163 height 34
click at [122, 106] on div at bounding box center [99, 116] width 163 height 34
click at [123, 108] on div at bounding box center [99, 116] width 163 height 34
click at [122, 108] on div at bounding box center [99, 116] width 163 height 34
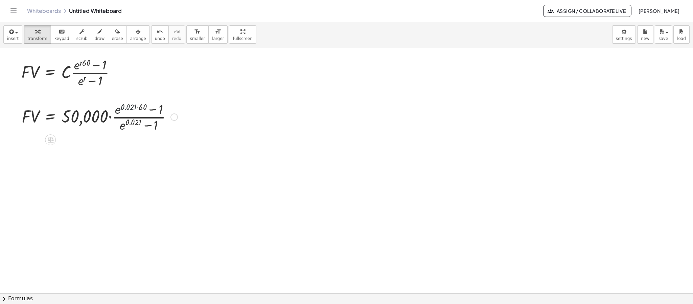
click at [118, 110] on div at bounding box center [99, 116] width 163 height 34
click at [127, 108] on div at bounding box center [99, 116] width 163 height 34
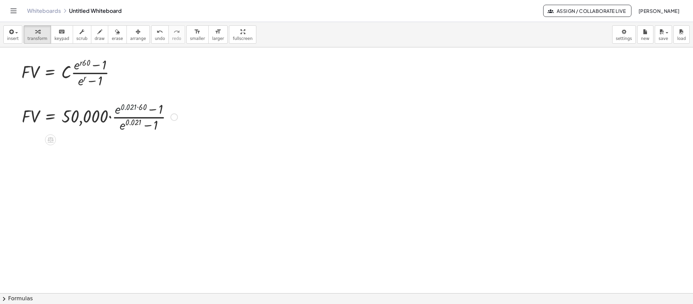
drag, startPoint x: 127, startPoint y: 108, endPoint x: 134, endPoint y: 115, distance: 10.3
click at [128, 107] on div at bounding box center [99, 116] width 163 height 34
click at [129, 129] on div at bounding box center [99, 116] width 163 height 34
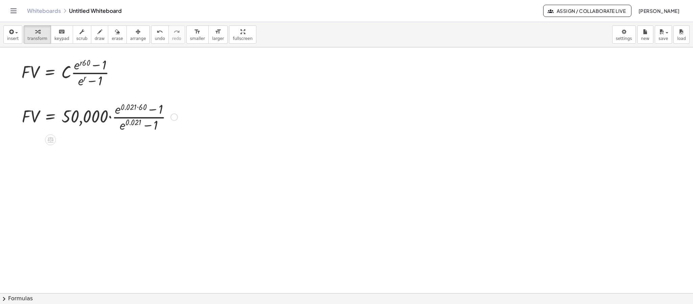
click at [154, 124] on div at bounding box center [99, 116] width 163 height 34
click at [112, 116] on div at bounding box center [99, 116] width 163 height 34
click at [110, 121] on div at bounding box center [98, 116] width 160 height 36
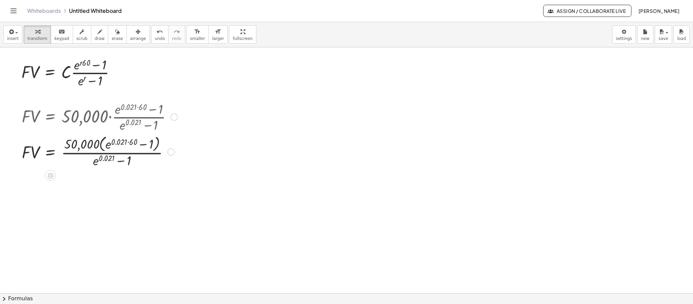
click at [119, 150] on div at bounding box center [99, 152] width 163 height 36
click at [120, 155] on div at bounding box center [99, 152] width 163 height 36
click at [10, 24] on div "insert select one: Math Expression Function Text Youtube Video Graphing Geometr…" at bounding box center [346, 34] width 693 height 25
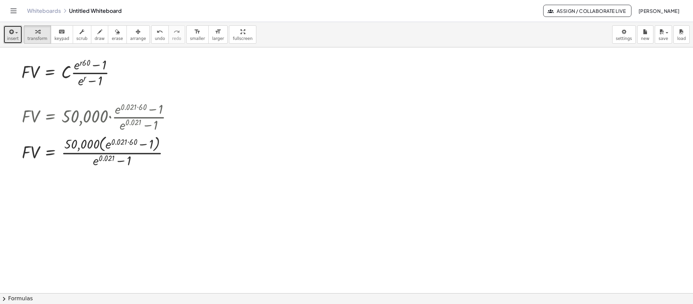
click at [10, 28] on icon "button" at bounding box center [11, 32] width 6 height 8
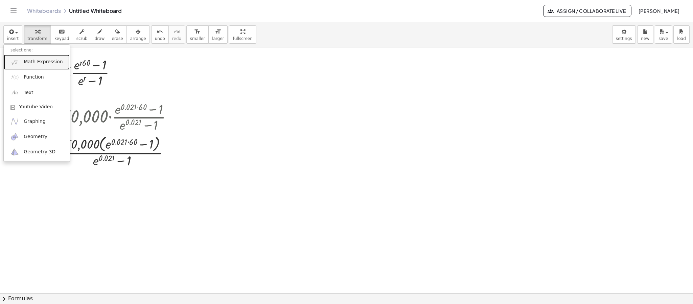
click at [39, 60] on span "Math Expression" at bounding box center [43, 62] width 39 height 7
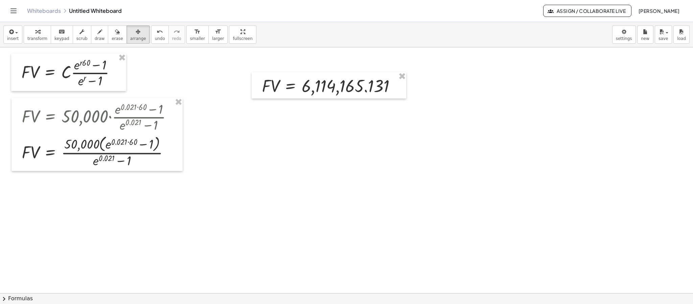
drag, startPoint x: 138, startPoint y: 30, endPoint x: 328, endPoint y: 93, distance: 199.7
click at [139, 30] on button "arrange" at bounding box center [137, 34] width 23 height 18
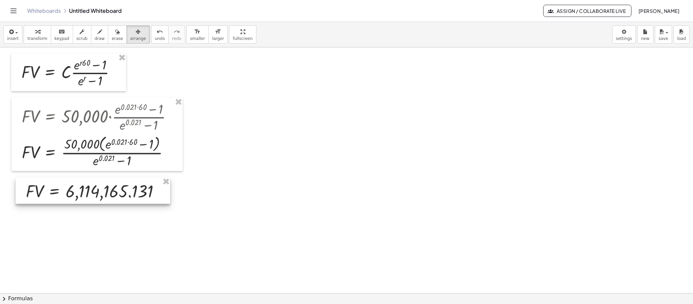
drag, startPoint x: 342, startPoint y: 88, endPoint x: 106, endPoint y: 194, distance: 258.9
click at [106, 194] on div at bounding box center [93, 190] width 155 height 26
click at [5, 34] on button "insert" at bounding box center [12, 34] width 19 height 18
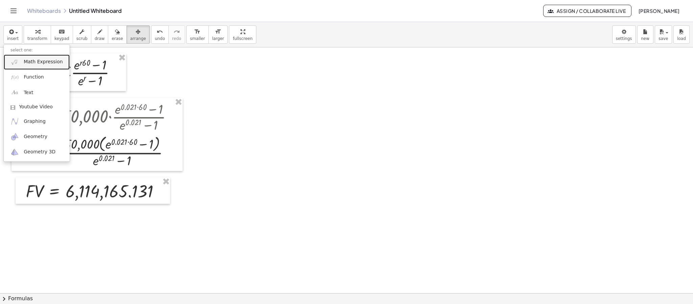
click at [38, 60] on span "Math Expression" at bounding box center [43, 62] width 39 height 7
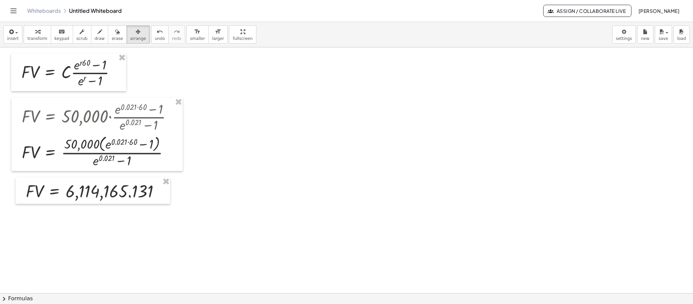
click at [35, 29] on icon "button" at bounding box center [37, 32] width 5 height 8
